Goal: Information Seeking & Learning: Find specific fact

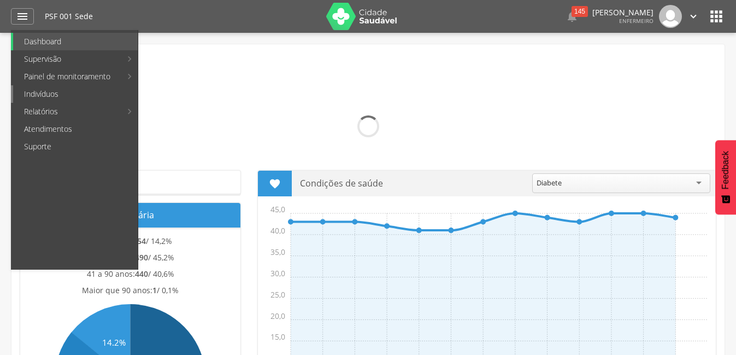
click at [63, 95] on link "Indivíduos" at bounding box center [75, 93] width 125 height 17
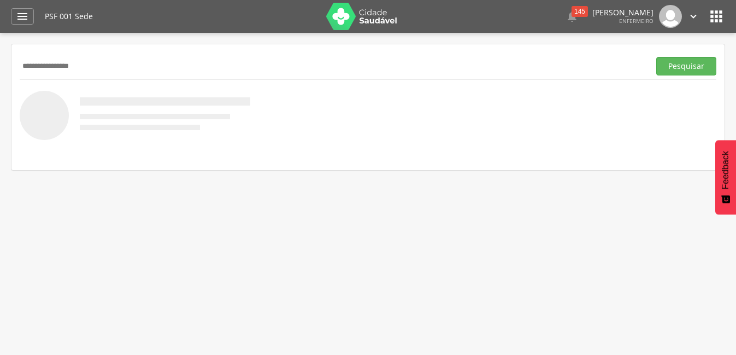
type input "**********"
click at [656, 57] on button "Pesquisar" at bounding box center [686, 66] width 60 height 19
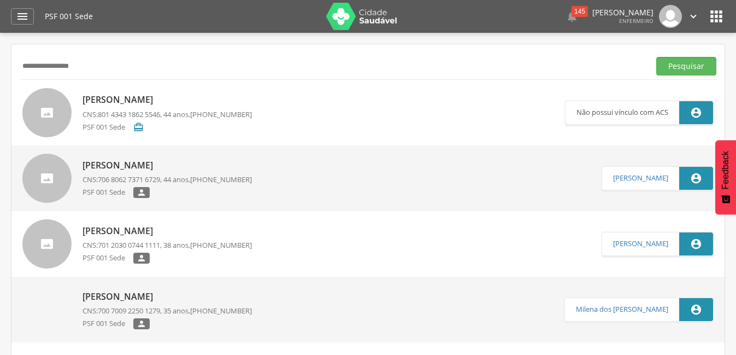
click at [158, 168] on p "[PERSON_NAME]" at bounding box center [167, 165] width 169 height 13
type input "**********"
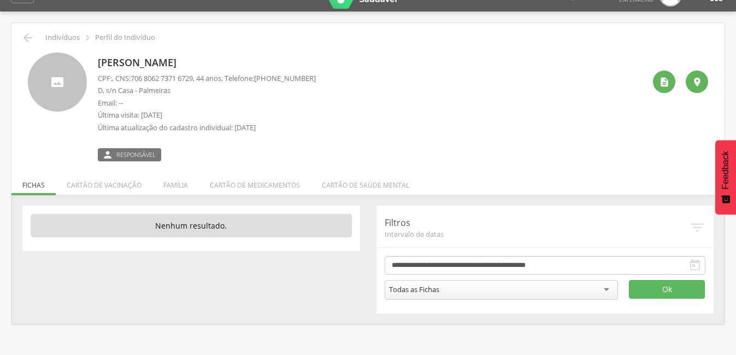
scroll to position [33, 0]
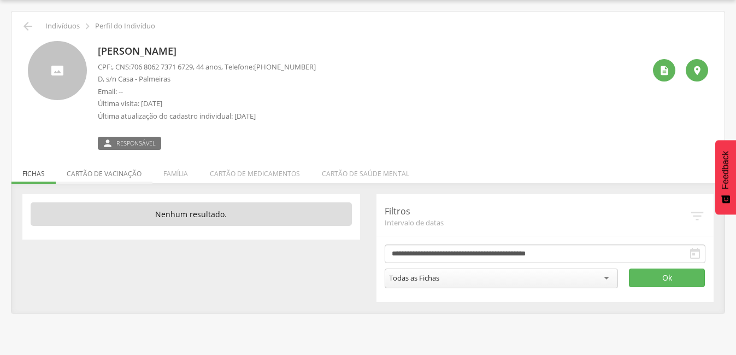
click at [116, 174] on li "Cartão de vacinação" at bounding box center [104, 171] width 97 height 26
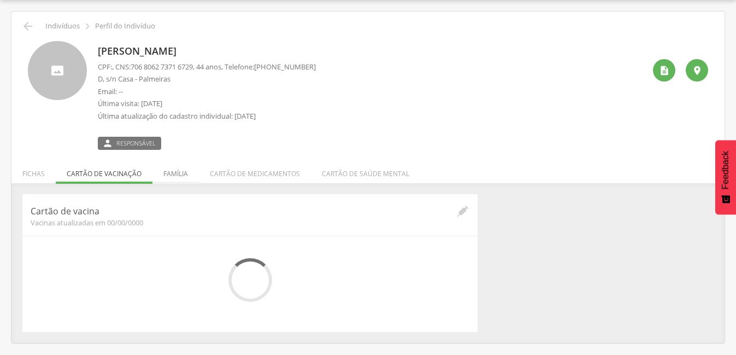
click at [178, 169] on li "Família" at bounding box center [175, 171] width 46 height 26
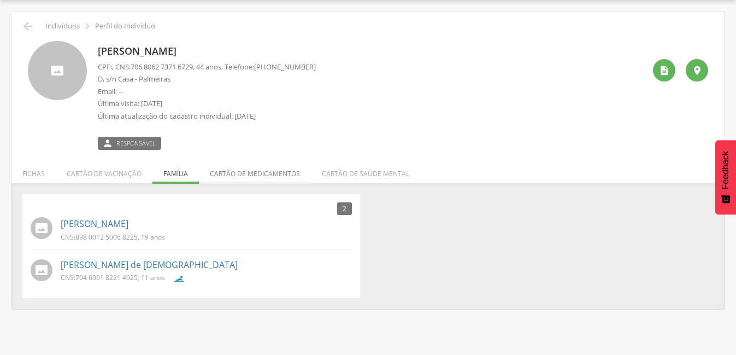
click at [255, 175] on li "Cartão de medicamentos" at bounding box center [255, 171] width 112 height 26
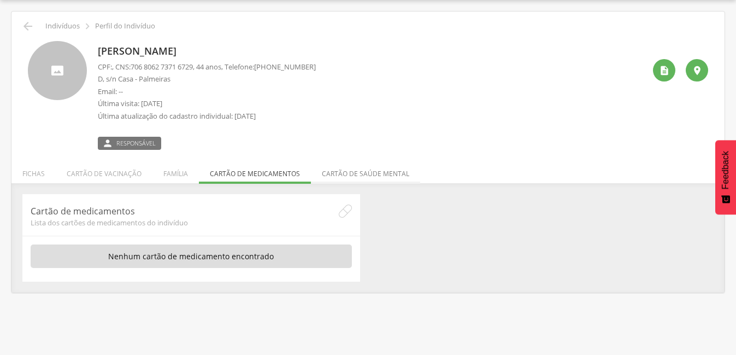
click at [377, 170] on li "Cartão de saúde mental" at bounding box center [365, 171] width 109 height 26
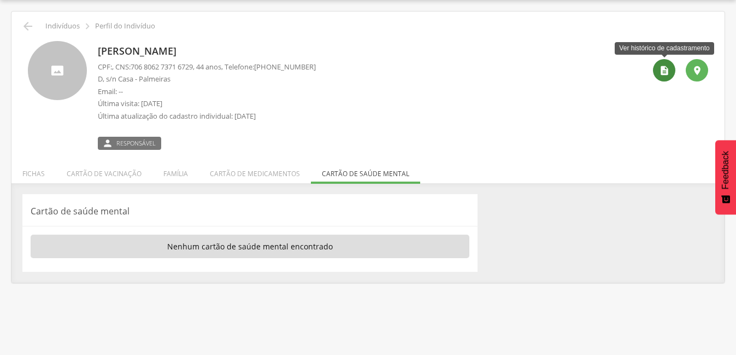
click at [662, 67] on icon "" at bounding box center [664, 70] width 11 height 11
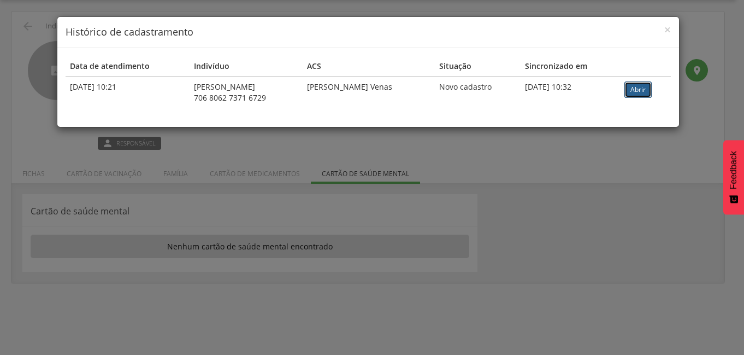
click at [639, 91] on link "Abrir" at bounding box center [638, 89] width 27 height 16
click at [667, 26] on span "×" at bounding box center [667, 29] width 7 height 15
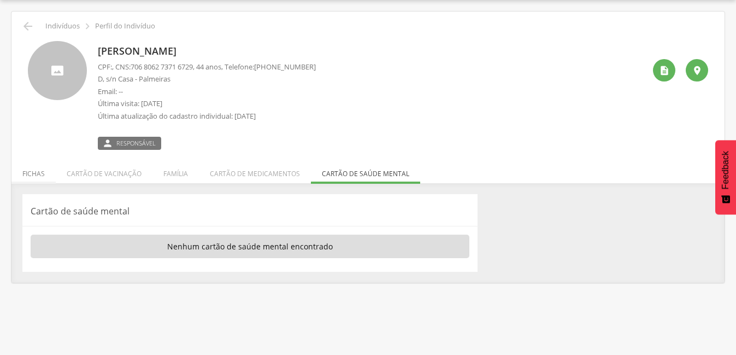
click at [20, 171] on li "Fichas" at bounding box center [33, 171] width 44 height 26
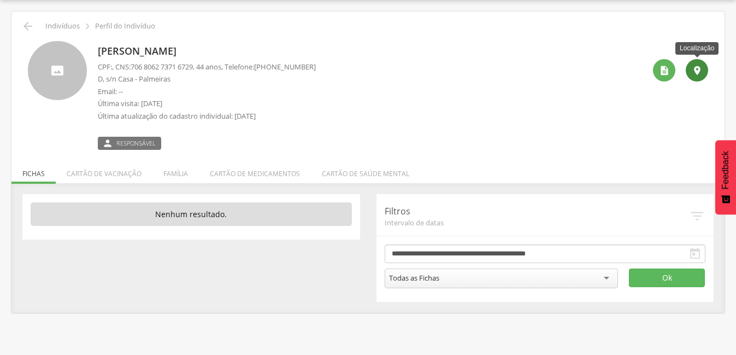
click at [703, 77] on div "" at bounding box center [697, 70] width 22 height 22
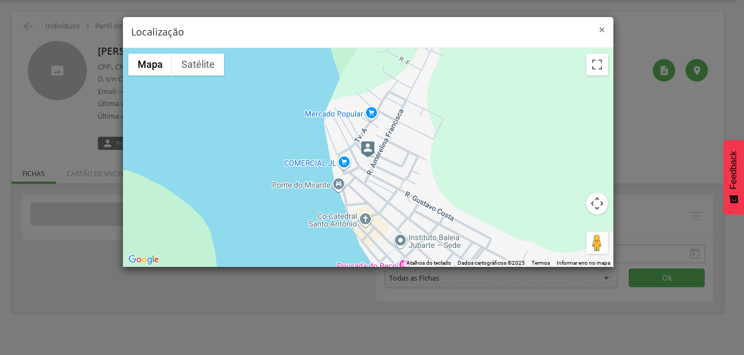
click at [605, 32] on span "×" at bounding box center [602, 29] width 7 height 15
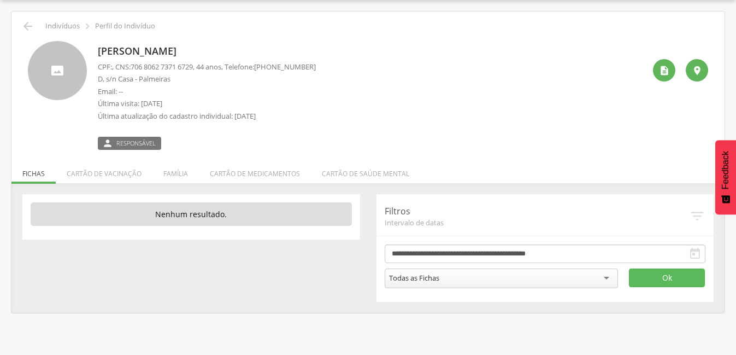
click at [27, 17] on div " Indivíduos  Perfil do Indivíduo [PERSON_NAME] CPF: , CNS: [PHONE_NUMBER] , 4…" at bounding box center [367, 161] width 713 height 301
click at [27, 25] on icon "" at bounding box center [27, 26] width 13 height 13
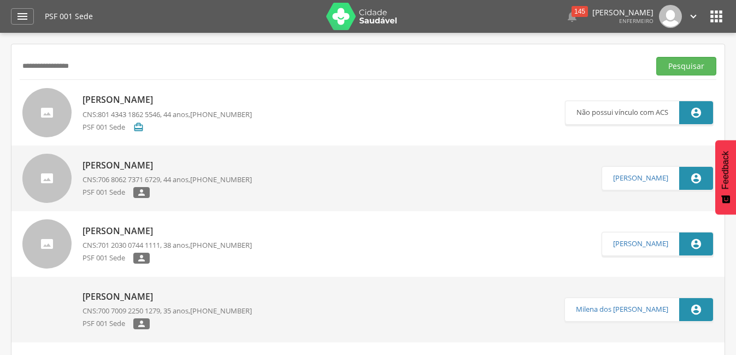
click at [279, 108] on link "[PERSON_NAME] CNS: 801 4343 1862 5546 , 44 anos, [PHONE_NUMBER] PSF 001 Sede " at bounding box center [293, 112] width 543 height 49
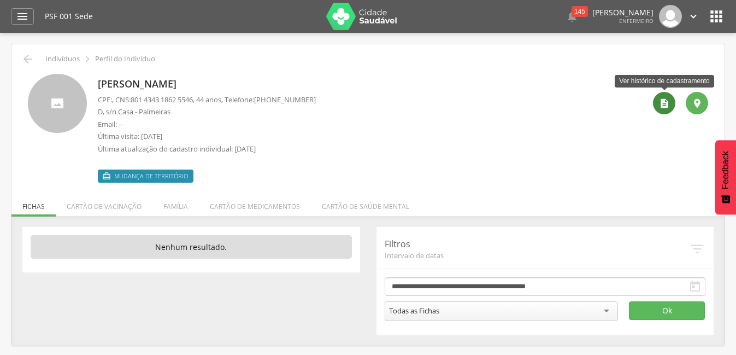
click at [662, 111] on div "" at bounding box center [664, 103] width 22 height 22
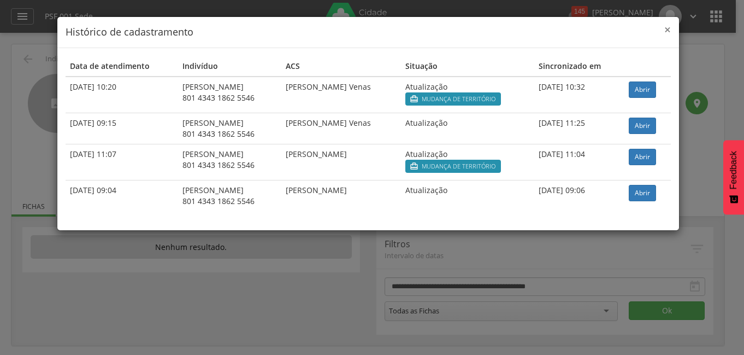
click at [664, 32] on span "×" at bounding box center [667, 29] width 7 height 15
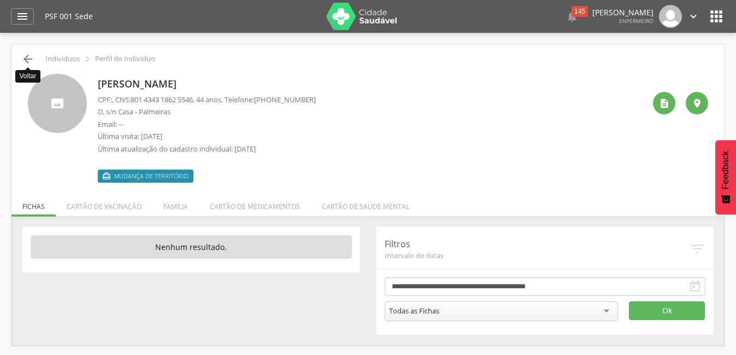
drag, startPoint x: 28, startPoint y: 62, endPoint x: 92, endPoint y: 32, distance: 70.2
click at [31, 62] on icon "" at bounding box center [27, 58] width 13 height 13
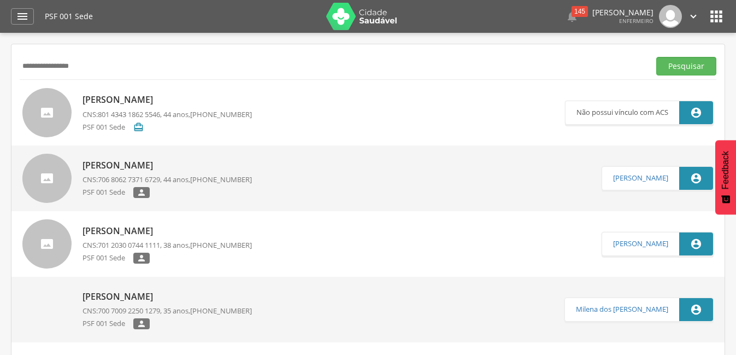
drag, startPoint x: 564, startPoint y: 75, endPoint x: 4, endPoint y: 132, distance: 563.0
click at [4, 132] on div " Supervisão  Distritos  Ubs Coordenador: - Caravelas / BA Intervalo de Tempo…" at bounding box center [368, 210] width 736 height 355
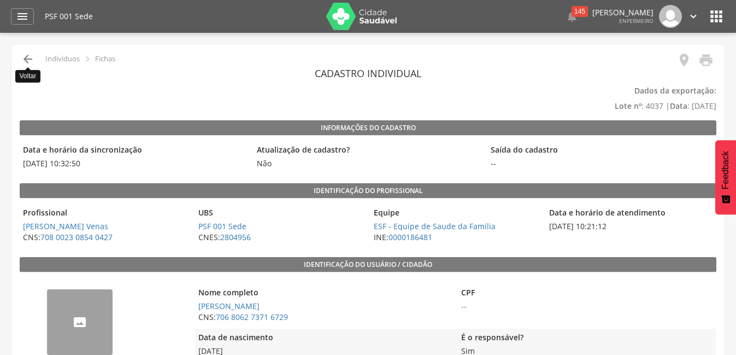
click at [33, 60] on icon "" at bounding box center [27, 58] width 13 height 13
click at [31, 59] on icon "" at bounding box center [27, 58] width 13 height 13
click at [27, 57] on icon "" at bounding box center [27, 58] width 13 height 13
